Goal: Information Seeking & Learning: Learn about a topic

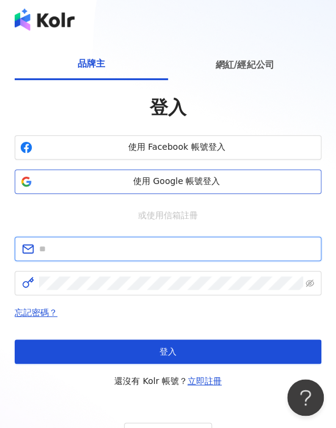
type input "**********"
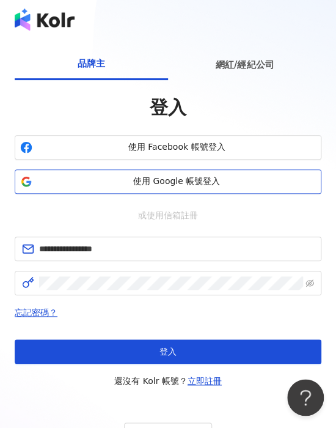
click at [157, 182] on span "使用 Google 帳號登入" at bounding box center [176, 182] width 279 height 12
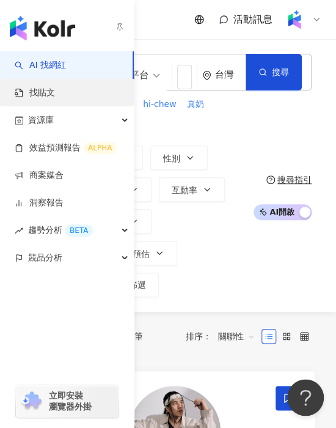
click at [32, 87] on link "找貼文" at bounding box center [35, 93] width 40 height 12
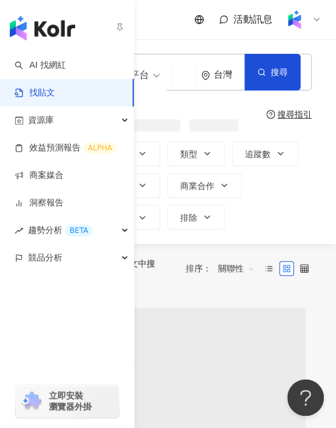
click at [55, 92] on link "找貼文" at bounding box center [35, 93] width 40 height 12
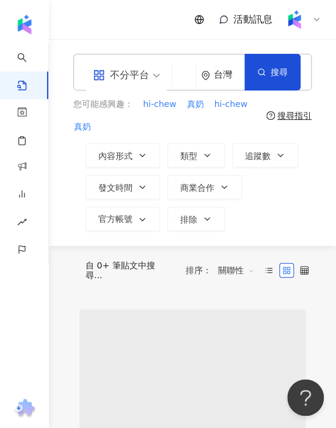
click at [180, 70] on input "search" at bounding box center [183, 76] width 13 height 26
click at [187, 76] on input "search" at bounding box center [183, 76] width 13 height 26
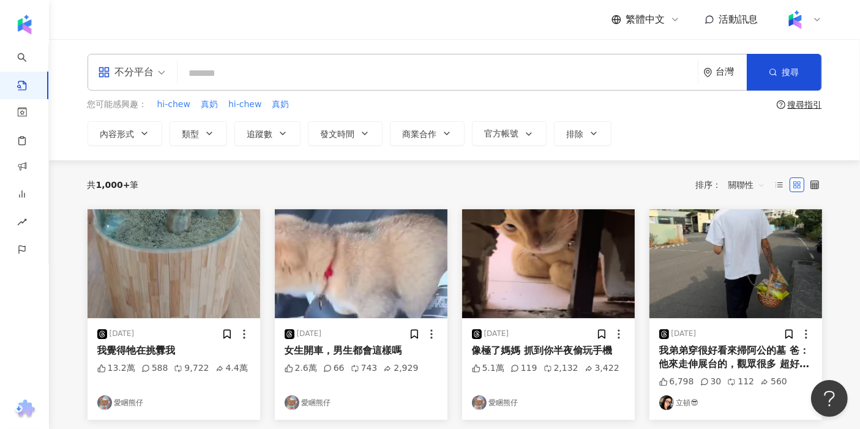
click at [336, 68] on input "search" at bounding box center [437, 73] width 510 height 26
paste input "**********"
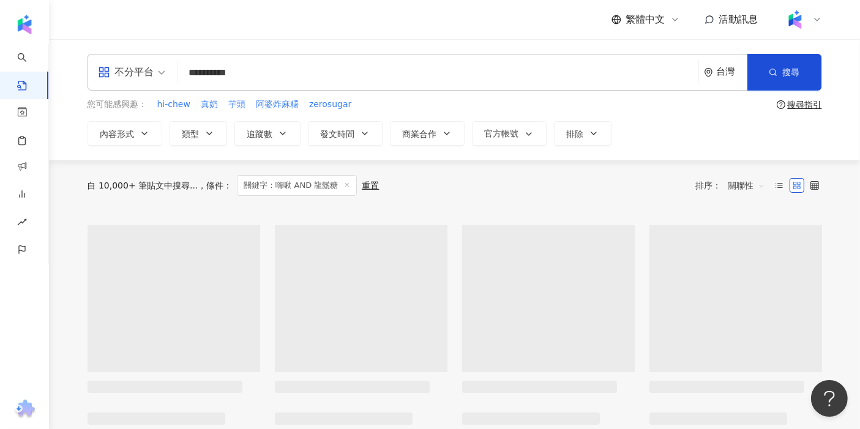
click at [336, 185] on span "關聯性" at bounding box center [746, 186] width 37 height 20
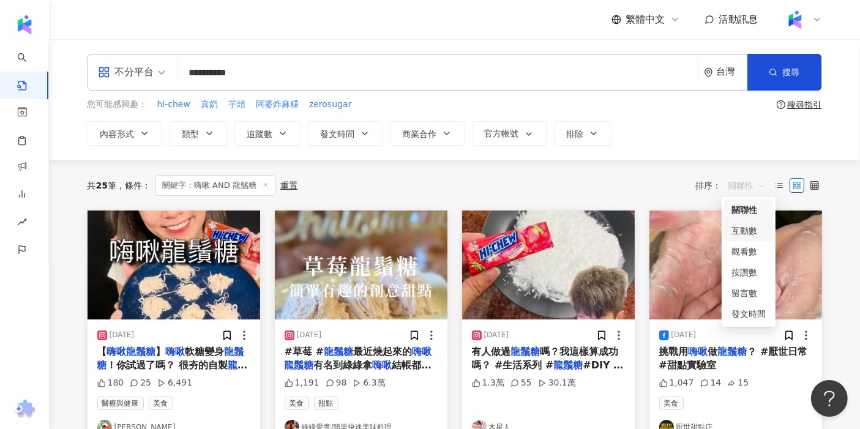
click at [336, 234] on div "互動數" at bounding box center [748, 230] width 34 height 13
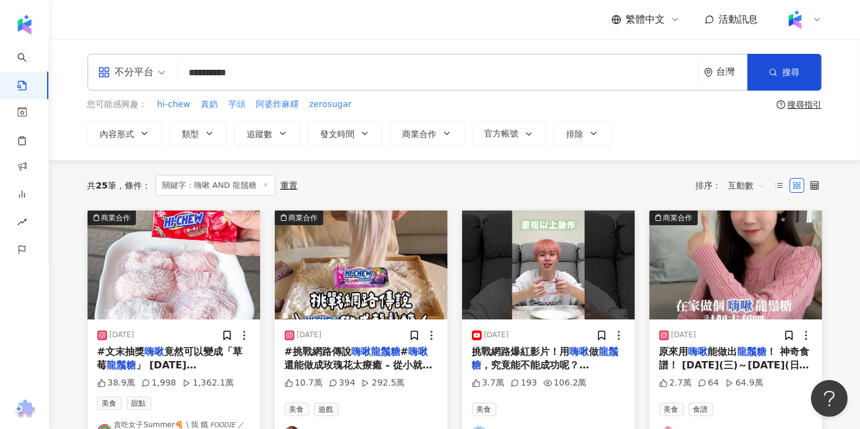
click at [204, 261] on img "button" at bounding box center [173, 264] width 173 height 109
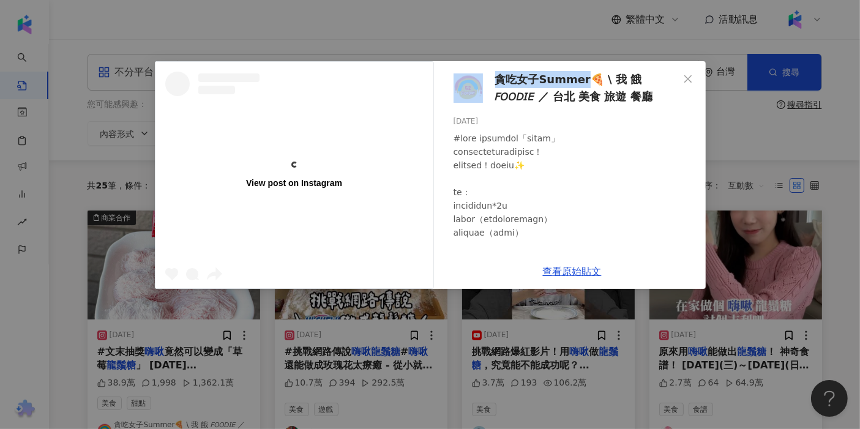
drag, startPoint x: 485, startPoint y: 77, endPoint x: 584, endPoint y: 88, distance: 99.1
click at [336, 88] on div "貪吃女子Summer🍕 \ 我 餓 𝘍𝘖𝘖𝘋𝘐𝘌 ／ 台北 美食 旅遊 餐廳 [DATE] 38.9萬 1,998 1,362.1萬" at bounding box center [572, 157] width 267 height 193
copy link "貪吃女子Summer"
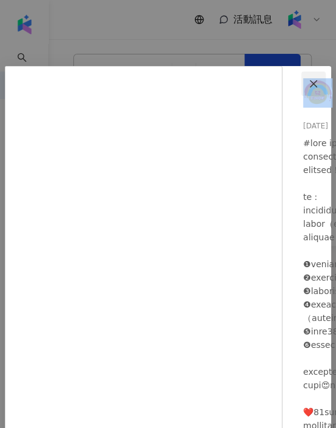
click at [316, 89] on button "Close" at bounding box center [314, 84] width 24 height 24
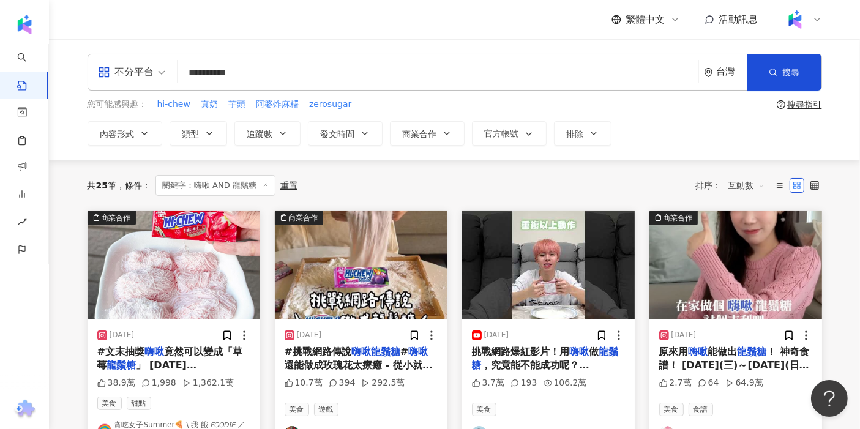
click at [196, 270] on img "button" at bounding box center [173, 264] width 173 height 109
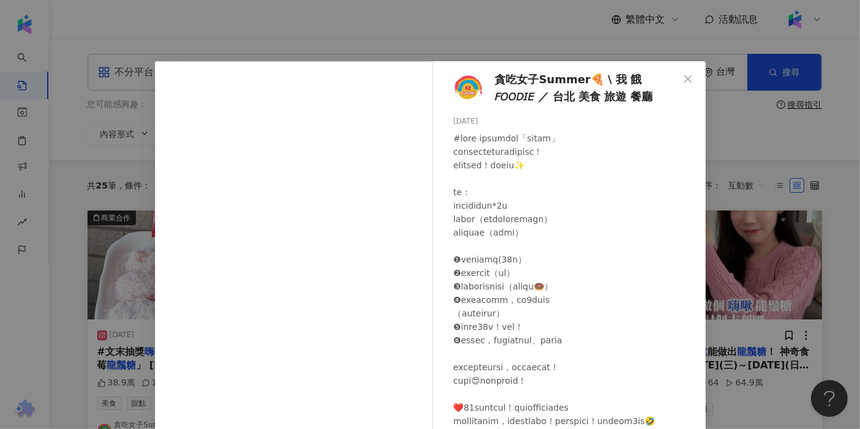
click at [336, 81] on span "貪吃女子Summer🍕 \ 我 餓 𝘍𝘖𝘖𝘋𝘐𝘌 ／ 台北 美食 旅遊 餐廳" at bounding box center [587, 88] width 184 height 35
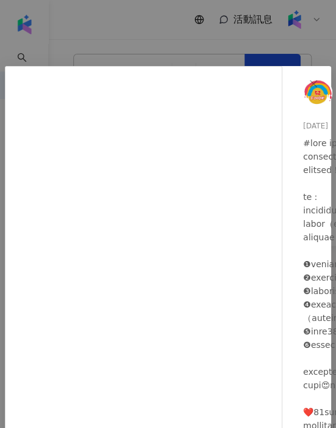
click at [113, 43] on div "貪吃女子Summer🍕 \ 我 餓 𝘍𝘖𝘖𝘋𝘐𝘌 ／ 台北 美食 旅遊 餐廳 [DATE] 38.9萬 1,998 1,362.1萬 查看原始貼文" at bounding box center [168, 214] width 336 height 428
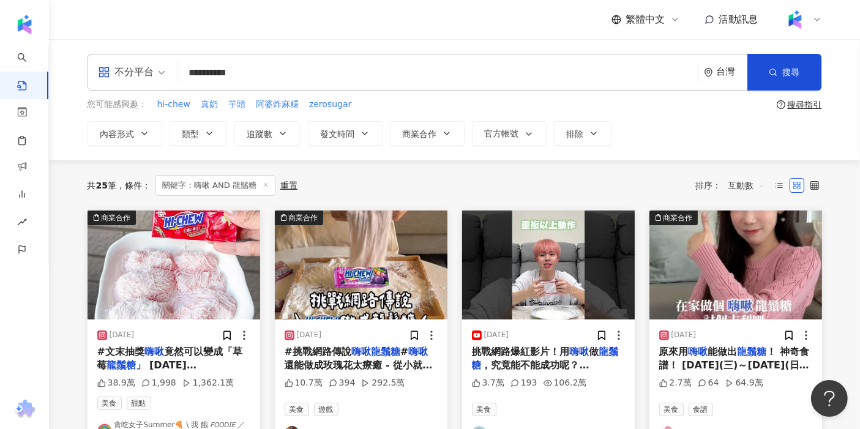
click at [270, 74] on input "**********" at bounding box center [437, 73] width 511 height 26
type input "******"
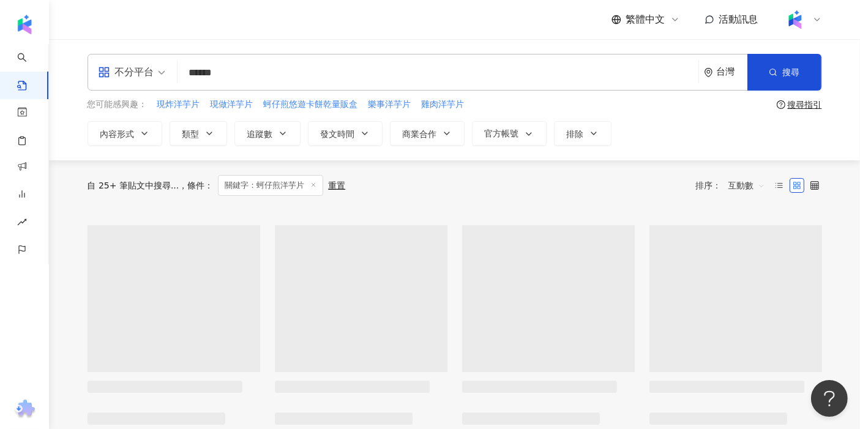
click at [257, 74] on input "******" at bounding box center [437, 73] width 511 height 26
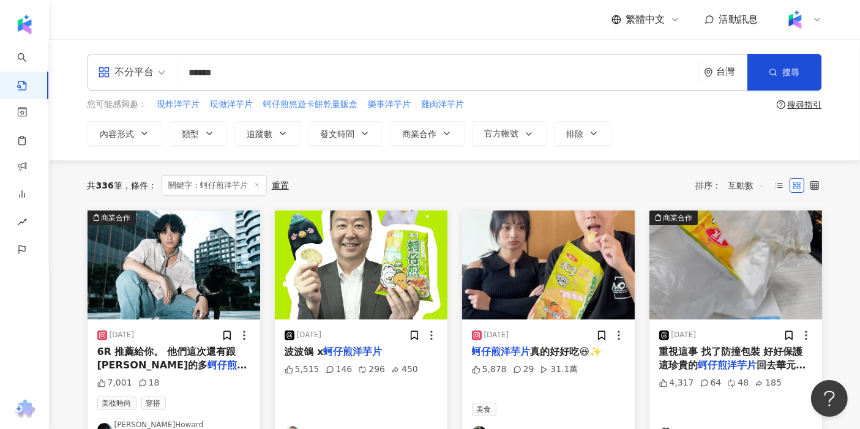
click at [331, 29] on div "繁體中文 活動訊息" at bounding box center [454, 19] width 734 height 39
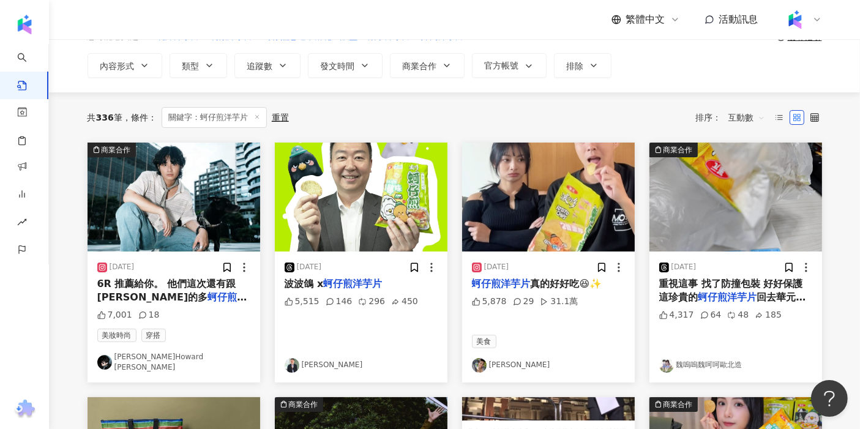
click at [336, 195] on img "button" at bounding box center [361, 197] width 173 height 109
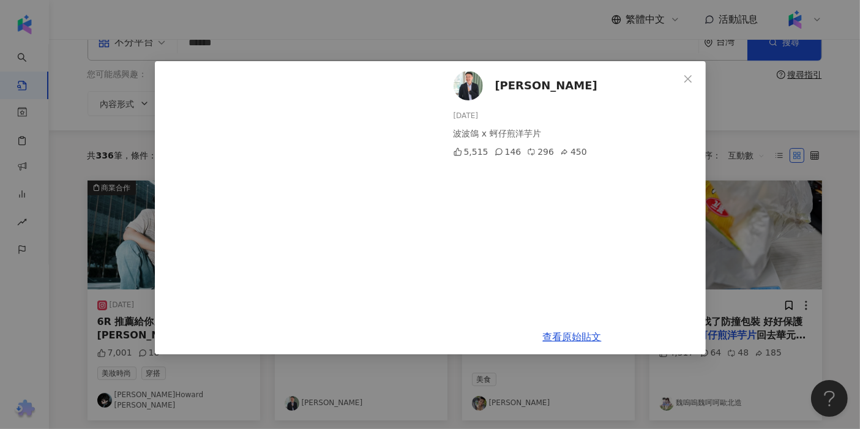
scroll to position [0, 0]
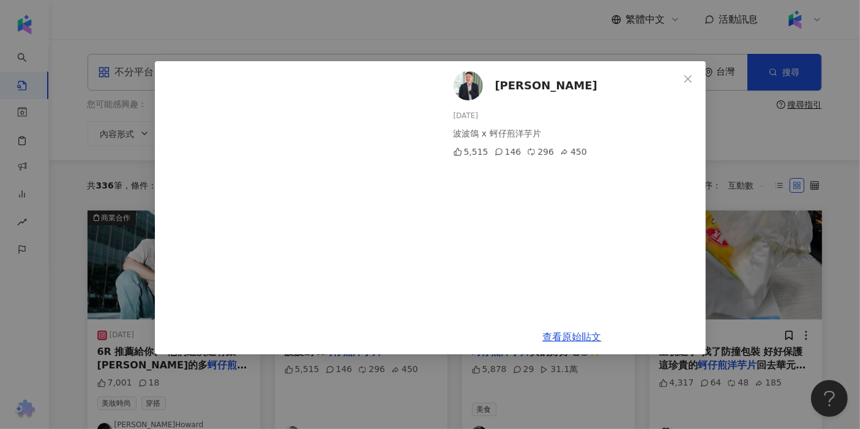
click at [336, 87] on span "[PERSON_NAME]" at bounding box center [546, 85] width 102 height 17
click at [336, 48] on div "[PERSON_NAME][DATE] 波波鴿 x 蚵仔煎洋芋片 5,515 146 296 450 查看原始貼文" at bounding box center [430, 214] width 860 height 429
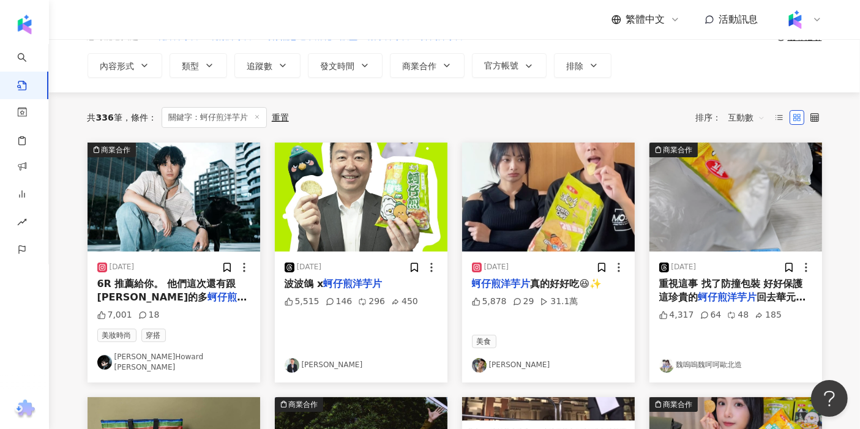
scroll to position [136, 0]
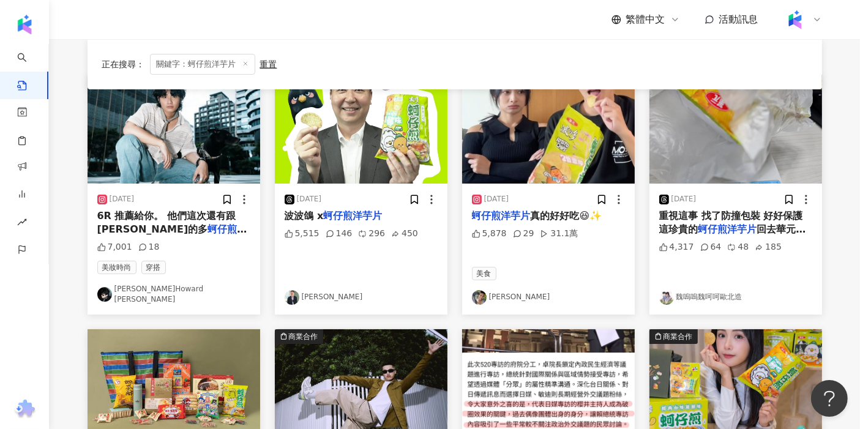
click at [336, 139] on img "button" at bounding box center [735, 129] width 173 height 109
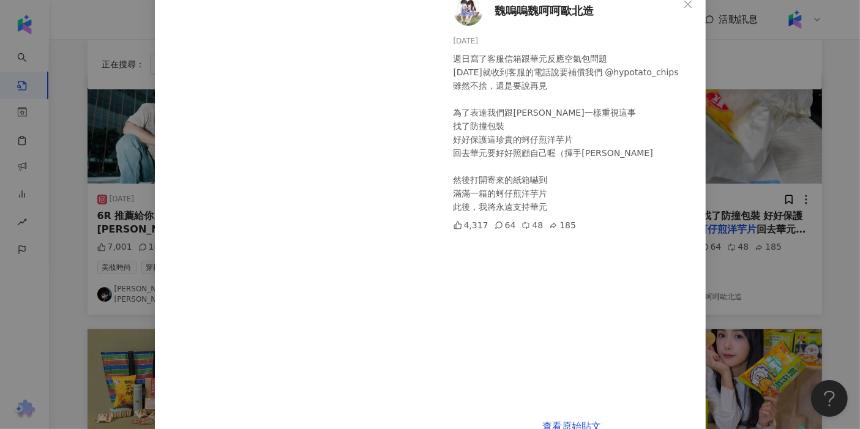
scroll to position [103, 0]
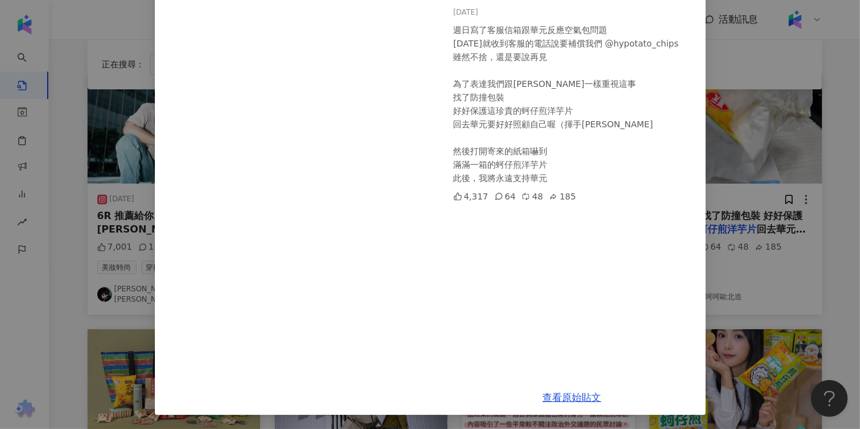
click at [115, 232] on div "魏嗚嗚魏呵呵歐北造 [DATE] 週日寫了客服信箱跟華元反應空氣包問題 [DATE]就收到客服的電話說要補償我們 @hypotato_chips 雖然不捨，還…" at bounding box center [430, 214] width 860 height 429
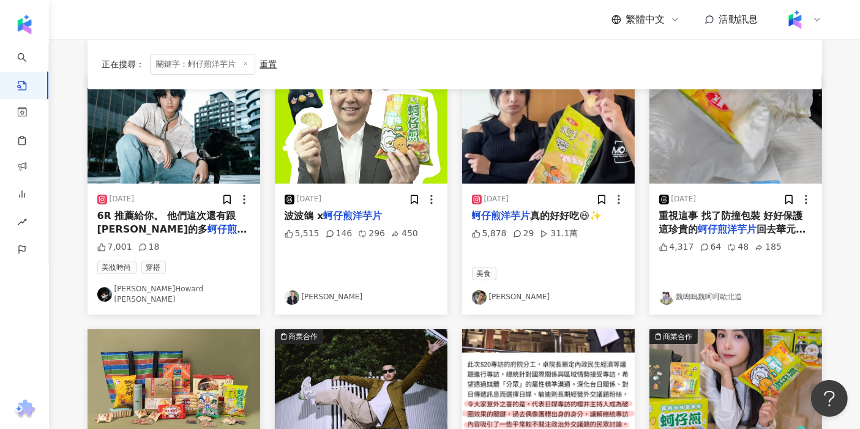
click at [145, 153] on img "button" at bounding box center [173, 129] width 173 height 109
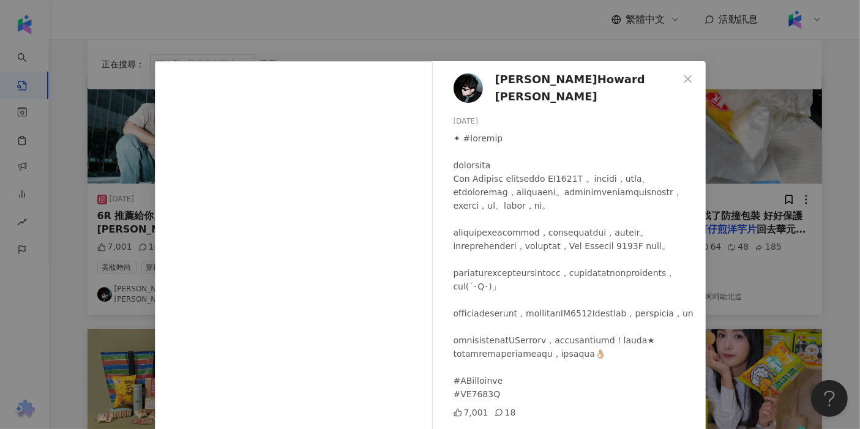
scroll to position [68, 0]
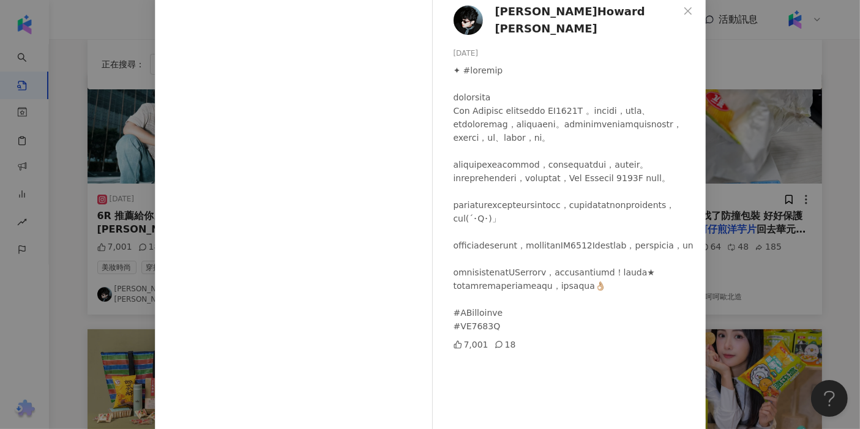
click at [336, 199] on div "[PERSON_NAME]Howard [PERSON_NAME] [DATE] 7,001 18 查看原始貼文" at bounding box center [430, 214] width 860 height 429
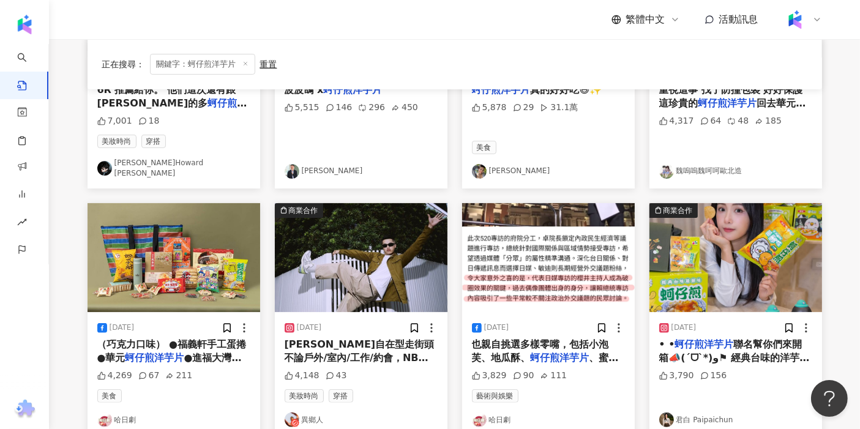
scroll to position [272, 0]
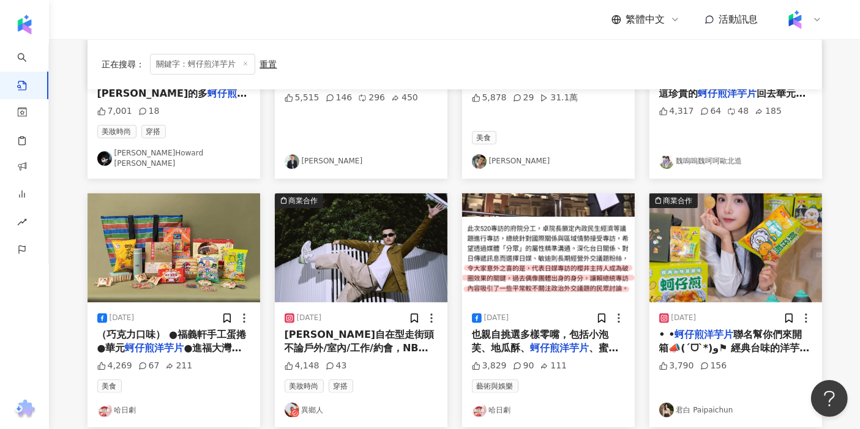
click at [336, 242] on img "button" at bounding box center [361, 247] width 173 height 109
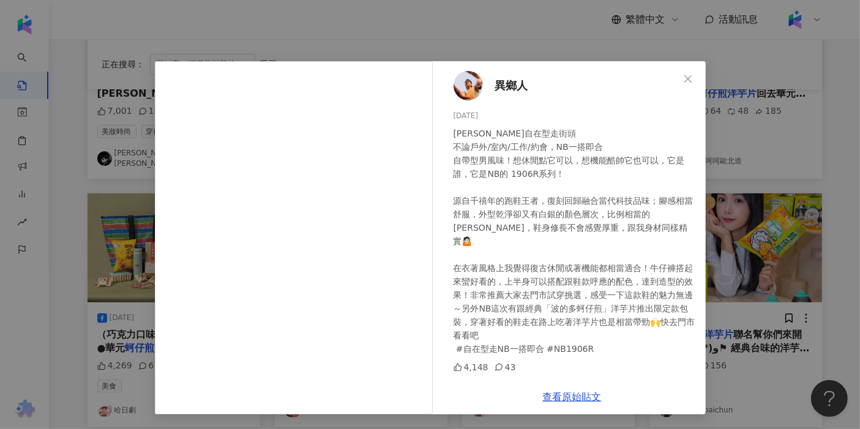
scroll to position [407, 0]
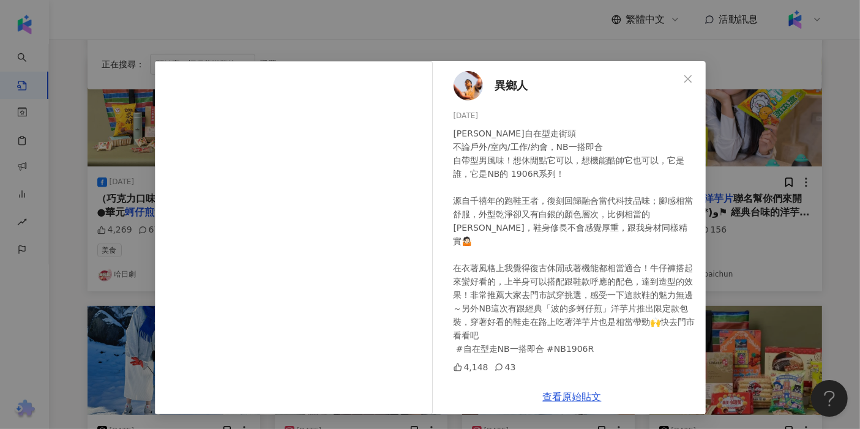
click at [336, 217] on div "異鄉人 [DATE] [PERSON_NAME]自在型走街頭 不論戶外/室內/工作/約會，NB一搭即合 自帶型男風味！想休閒點它可以，想機能酷帥它也可以，它是…" at bounding box center [430, 214] width 860 height 429
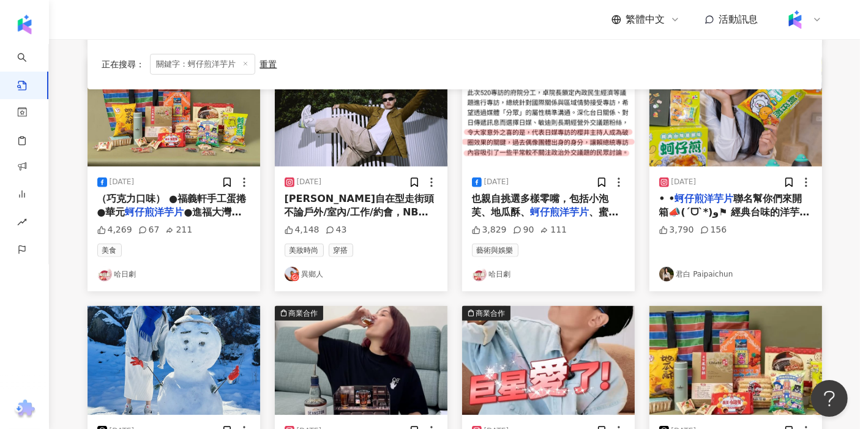
scroll to position [340, 0]
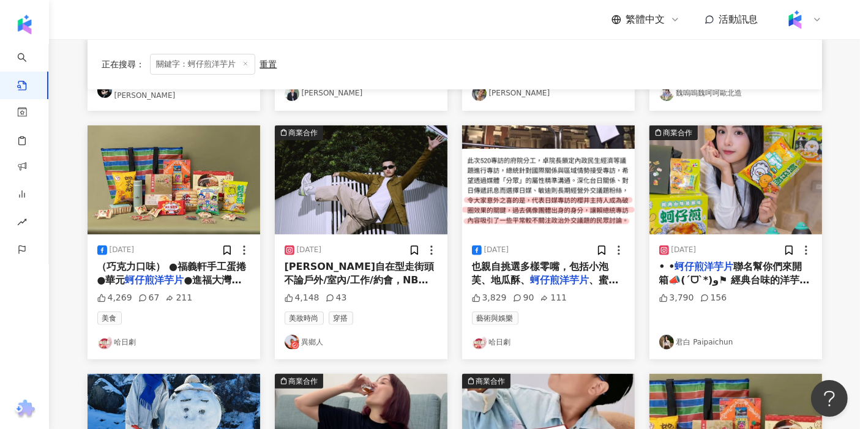
click at [336, 198] on img "button" at bounding box center [735, 179] width 173 height 109
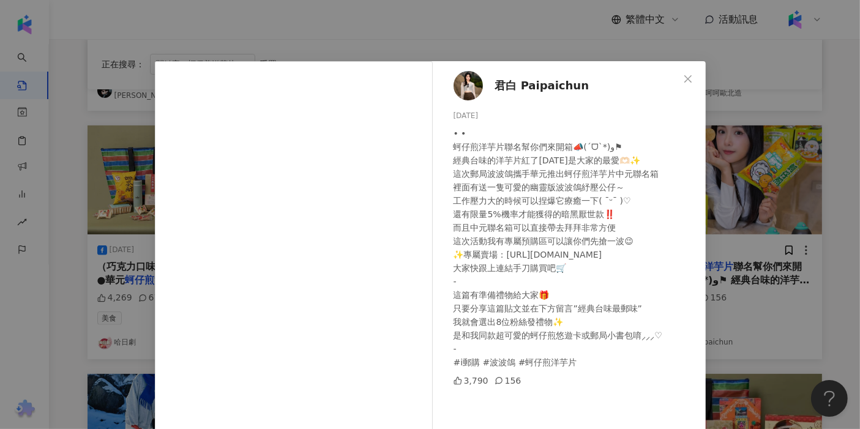
click at [336, 268] on div "君白 Paipaichun [DATE] • • 蚵仔煎洋芋片聯名幫你們來開箱📣(ˊᗜˋ*)و⚑ 經典台味的洋芋片紅了[DATE]是大家的最愛🫶🏻✨ 這次郵局…" at bounding box center [430, 214] width 860 height 429
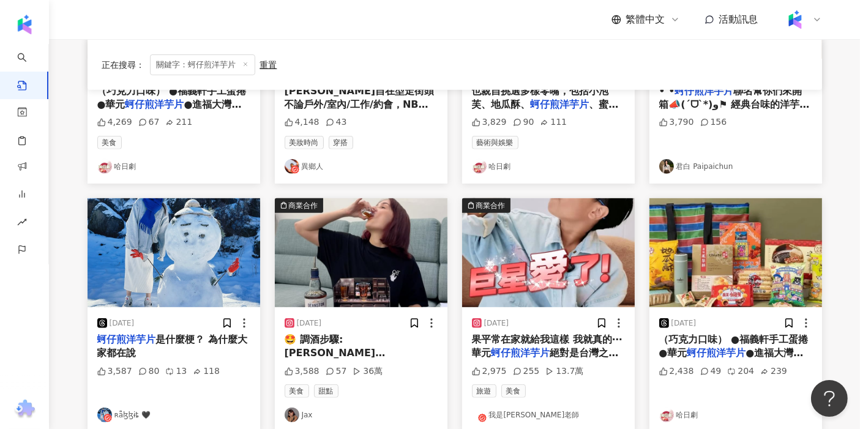
scroll to position [543, 0]
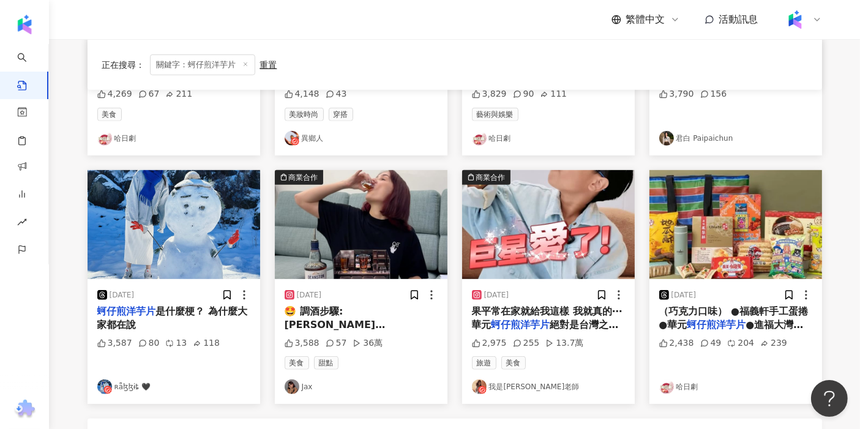
click at [216, 232] on img "button" at bounding box center [173, 224] width 173 height 109
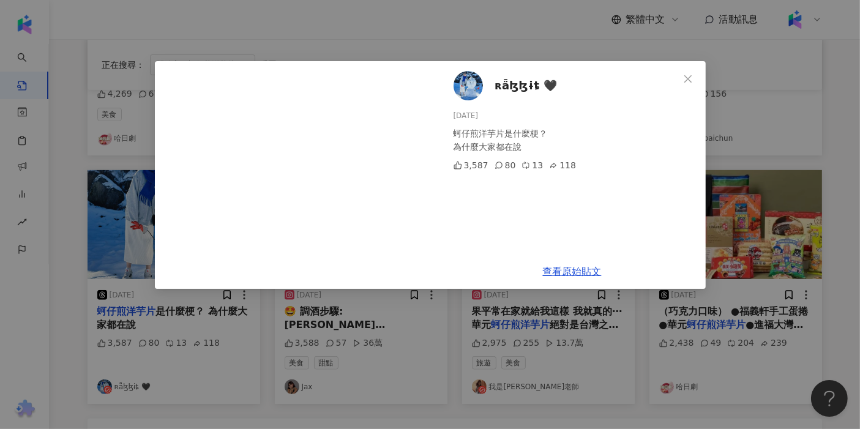
click at [336, 88] on span "ʀǟɮɮɨȶ 🖤" at bounding box center [526, 85] width 62 height 17
click at [113, 198] on div "ʀǟɮɮɨȶ 🖤 [DATE] 蚵仔煎洋芋片是什麼梗？ 為什麼大家都在說 3,587 80 13 118 查看原始貼文" at bounding box center [430, 214] width 860 height 429
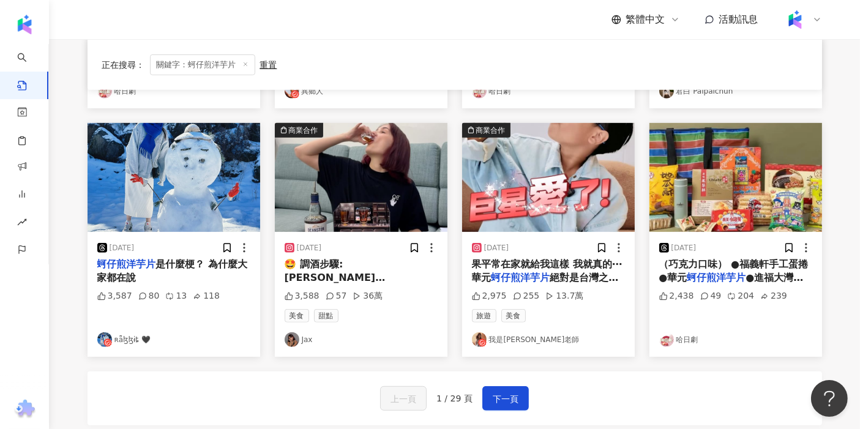
scroll to position [612, 0]
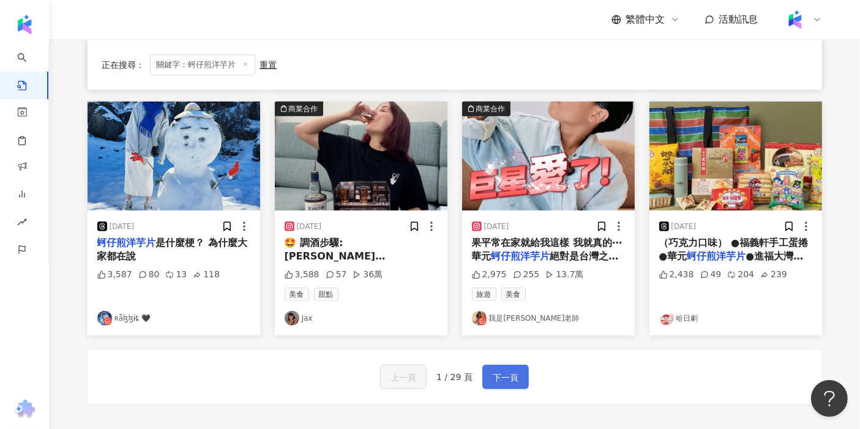
click at [336, 367] on button "下一頁" at bounding box center [505, 377] width 46 height 24
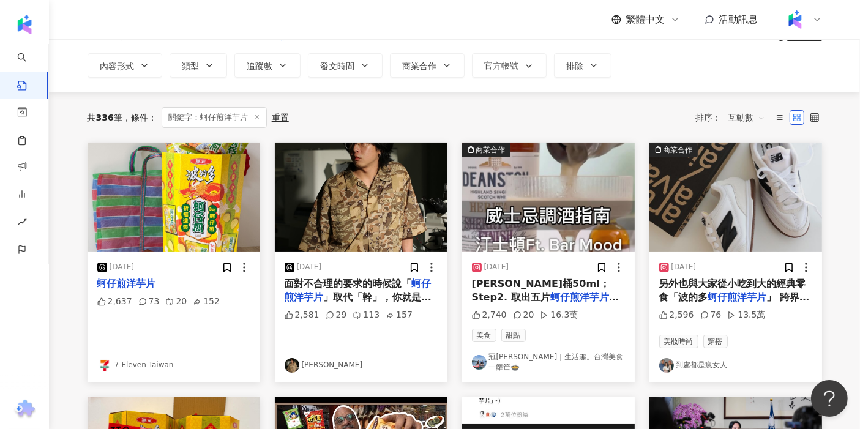
scroll to position [0, 0]
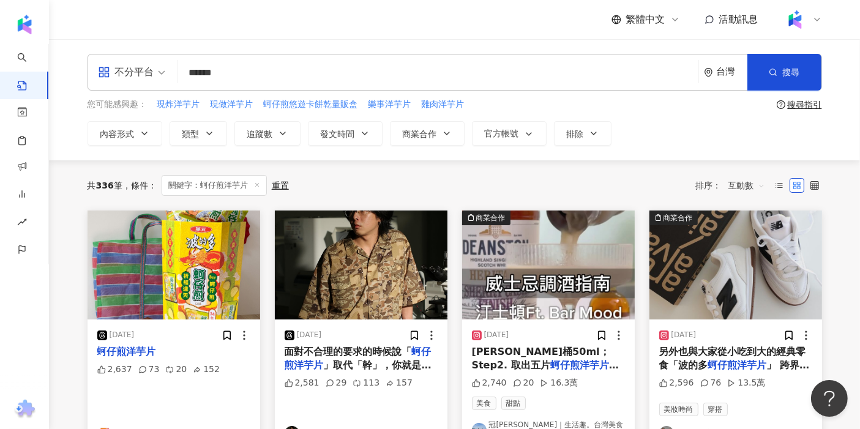
click at [336, 178] on span "互動數" at bounding box center [746, 186] width 37 height 20
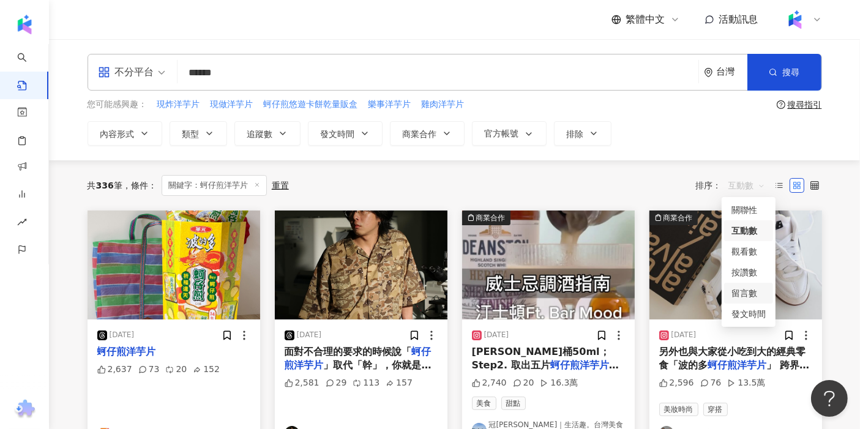
click at [336, 313] on div "發文時間" at bounding box center [748, 313] width 34 height 13
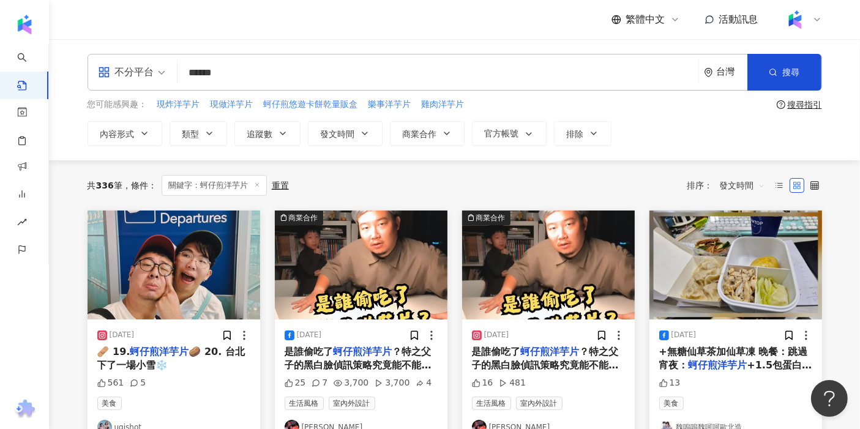
click at [336, 248] on img "button" at bounding box center [361, 264] width 173 height 109
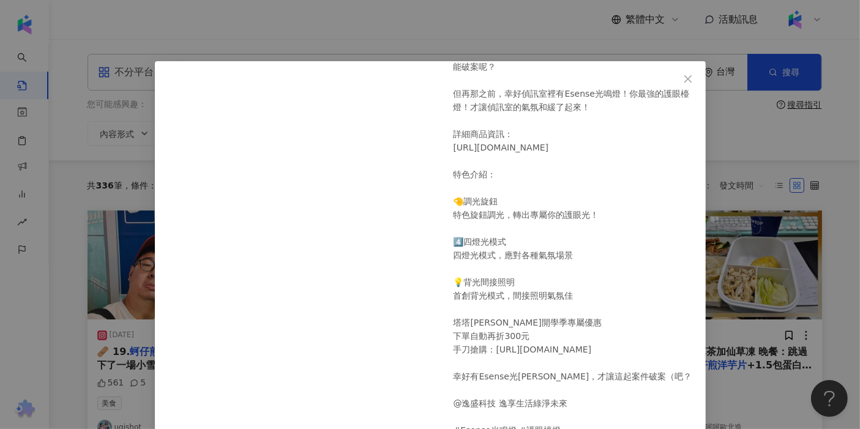
scroll to position [80, 0]
click at [336, 221] on div "[PERSON_NAME] [DATE] 是誰偷吃了蚵仔煎洋芋片？特之父子的黑白臉偵訊策略究竟能不能破案呢？ 但再那之前，幸好偵訊室裡有Esense光鳴燈！你…" at bounding box center [430, 214] width 860 height 429
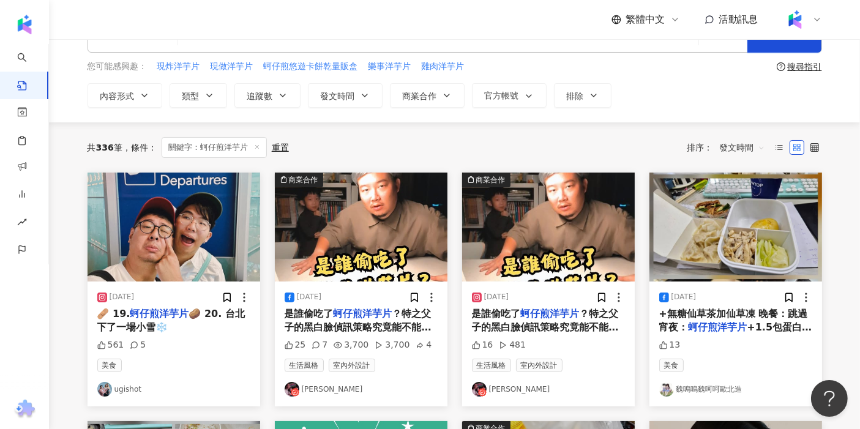
scroll to position [68, 0]
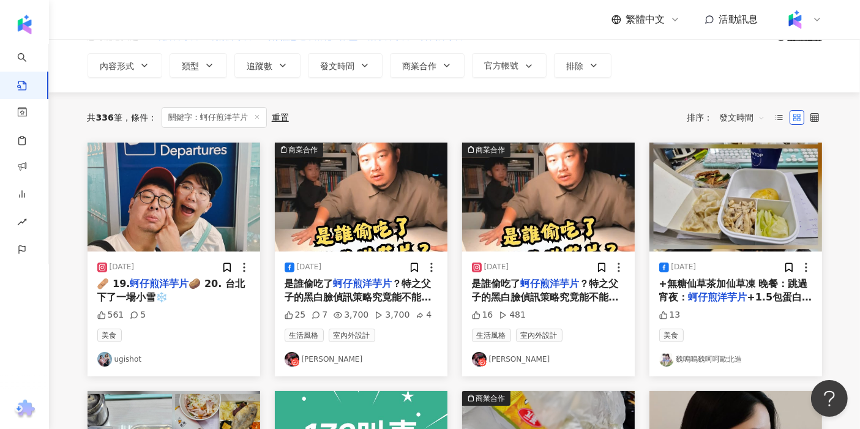
click at [336, 185] on img "button" at bounding box center [735, 197] width 173 height 109
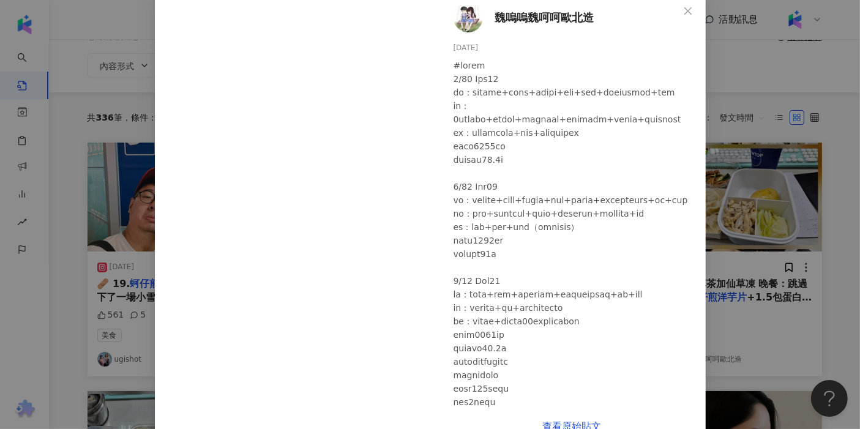
scroll to position [97, 0]
